Goal: Find specific page/section: Find specific page/section

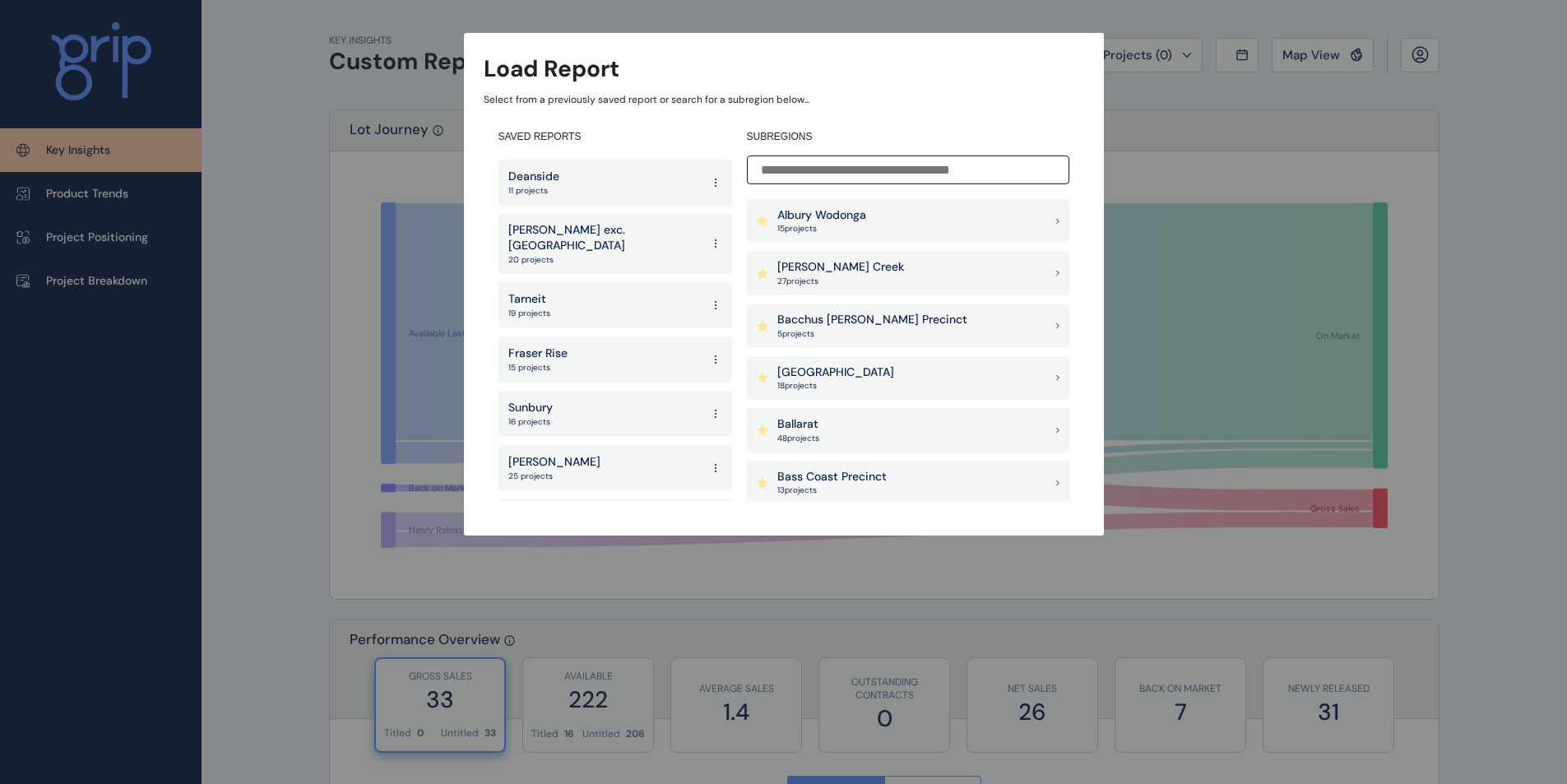
scroll to position [107, 0]
click at [560, 397] on p "Fraser Rise" at bounding box center [537, 405] width 59 height 16
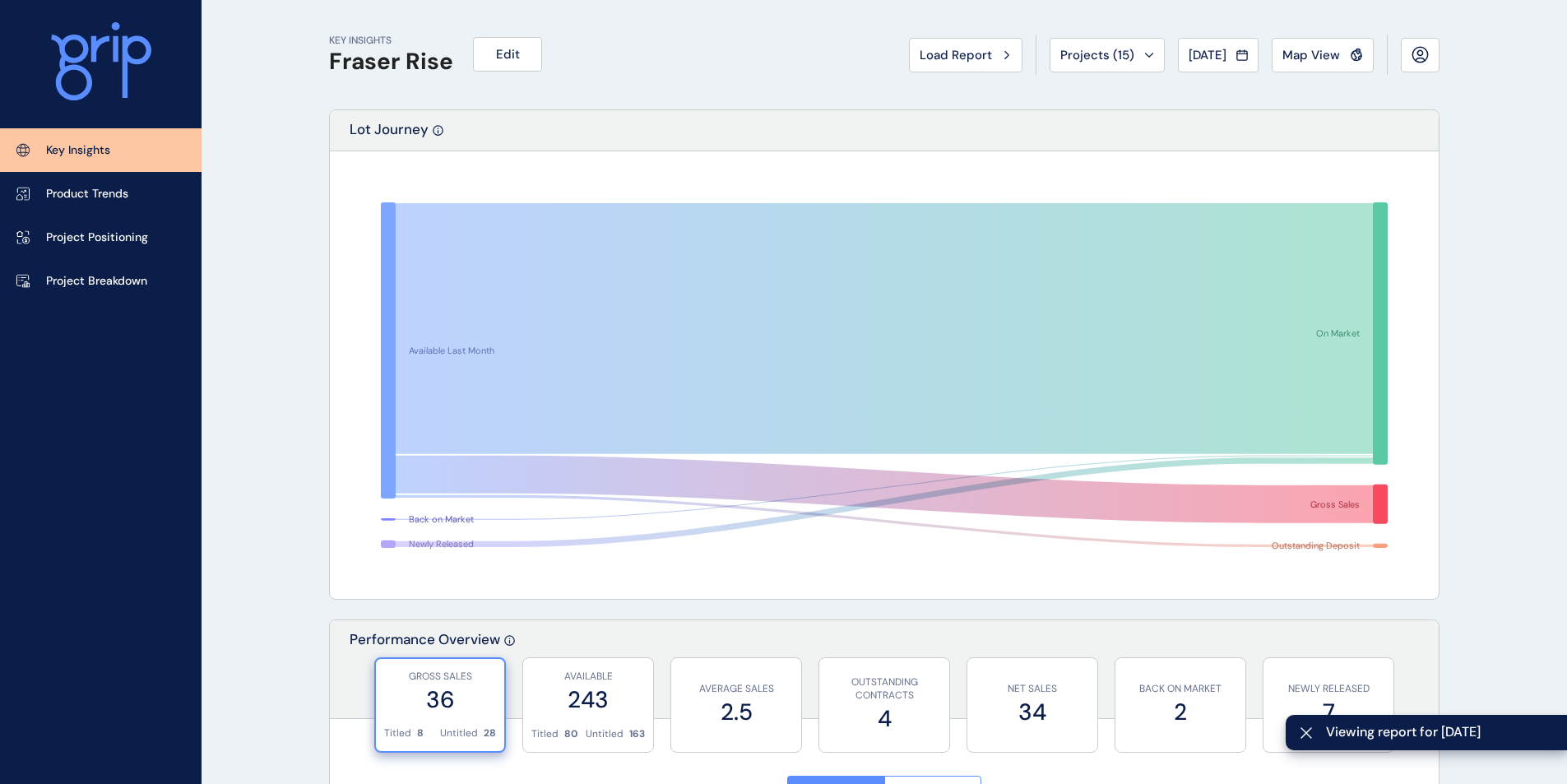
click at [1330, 63] on button "Map View" at bounding box center [1322, 55] width 102 height 35
